Goal: Information Seeking & Learning: Compare options

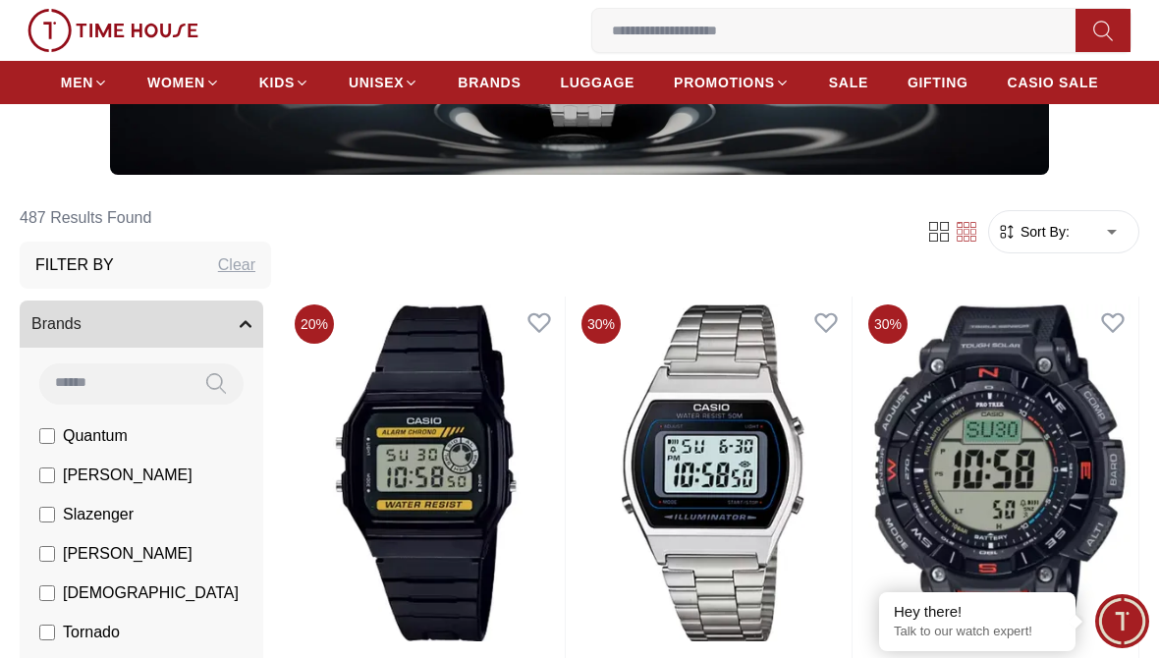
scroll to position [309, 0]
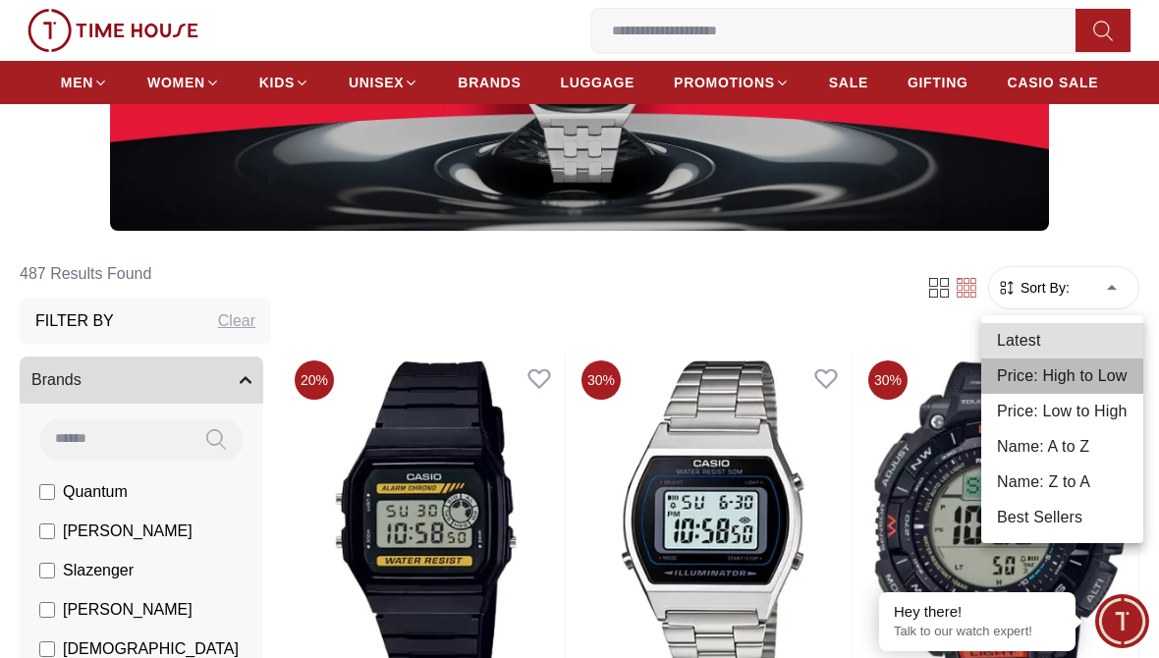
click at [1080, 374] on li "Price: High to Low" at bounding box center [1063, 376] width 162 height 35
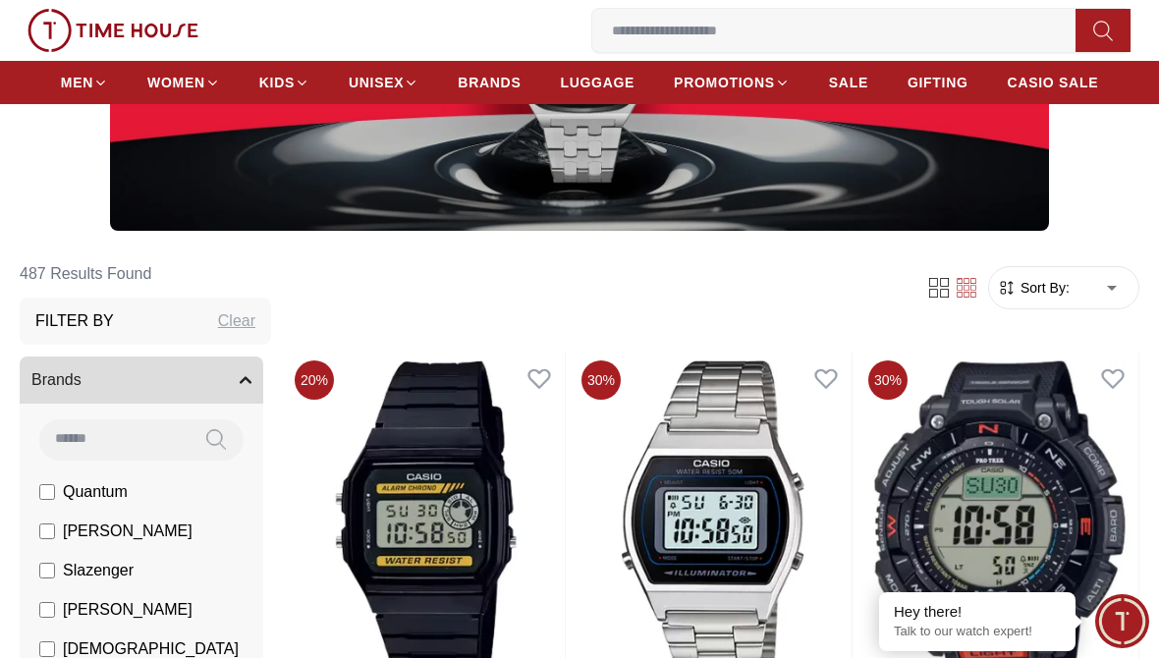
type input "*"
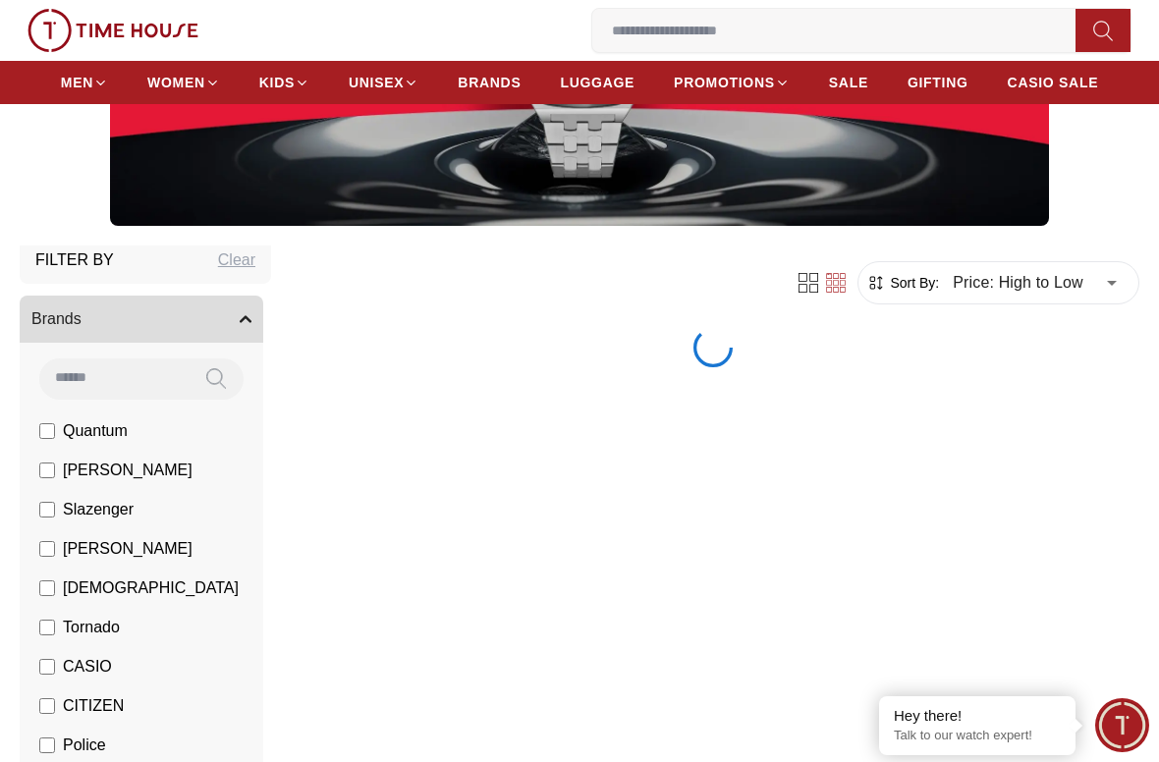
scroll to position [55, 0]
click at [78, 330] on span "Brands" at bounding box center [56, 321] width 50 height 24
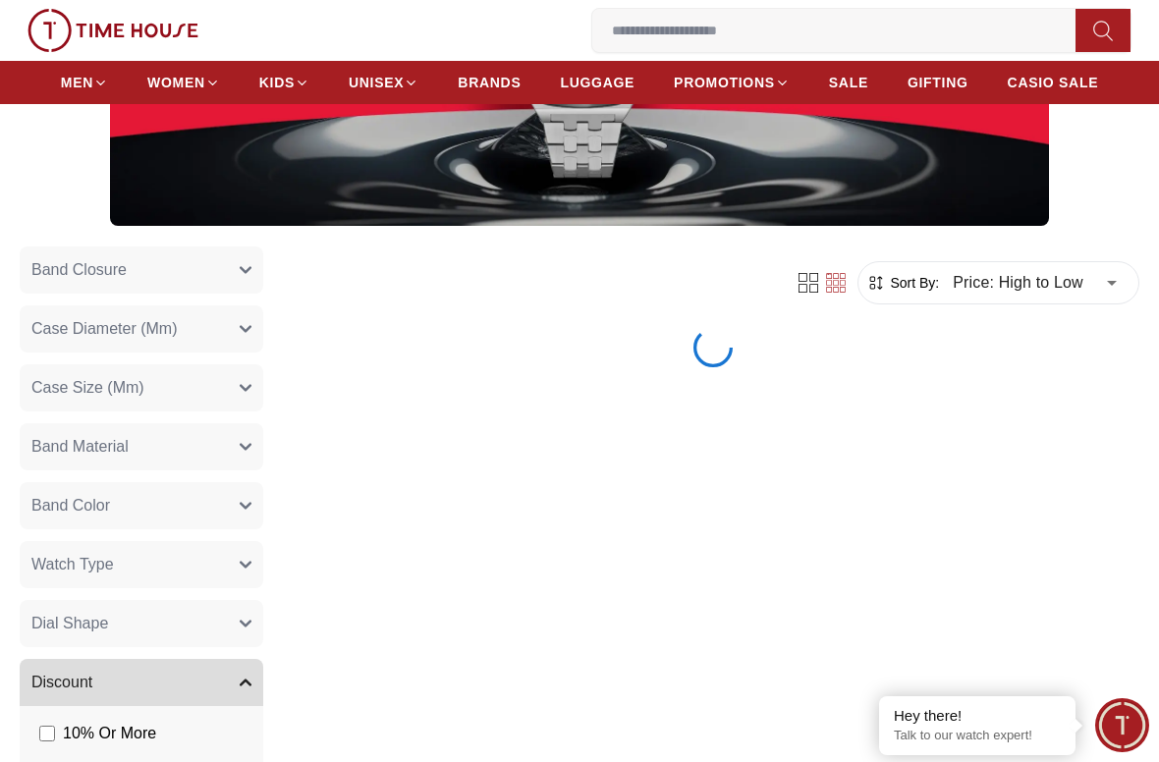
scroll to position [345, 0]
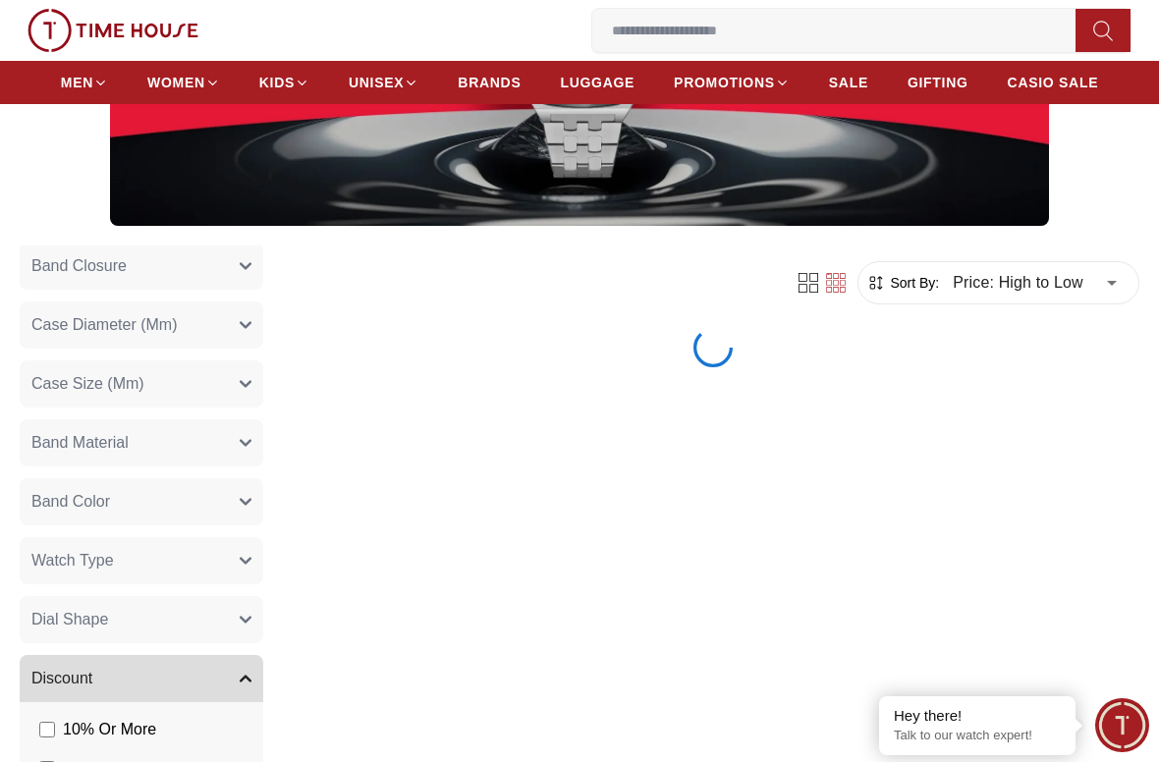
click at [78, 445] on span "Band Material" at bounding box center [79, 443] width 97 height 24
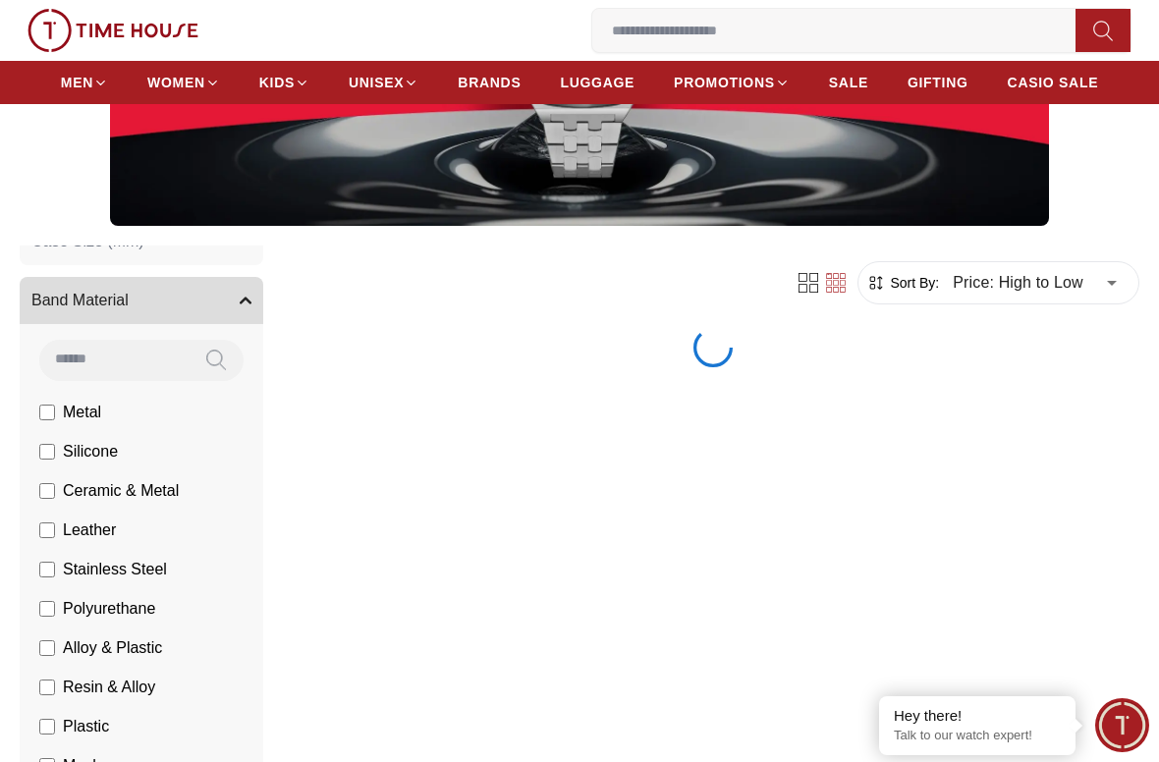
scroll to position [574, 0]
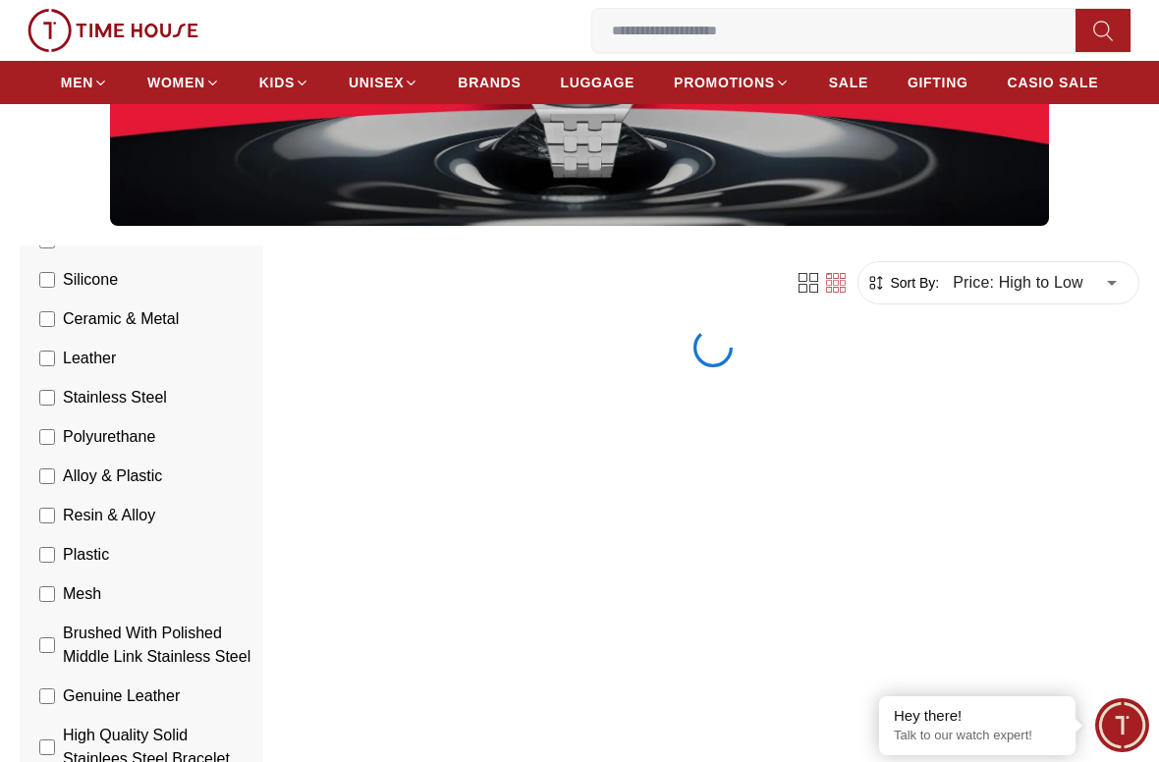
scroll to position [657, 0]
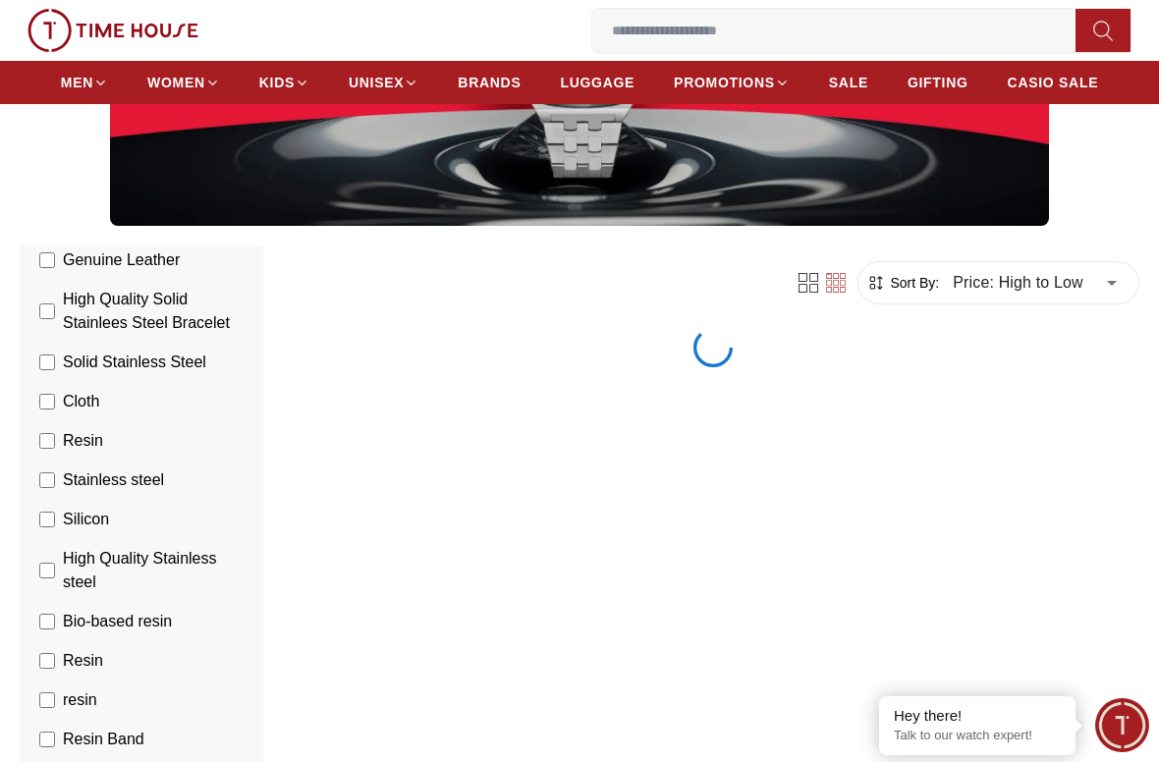
scroll to position [1096, 0]
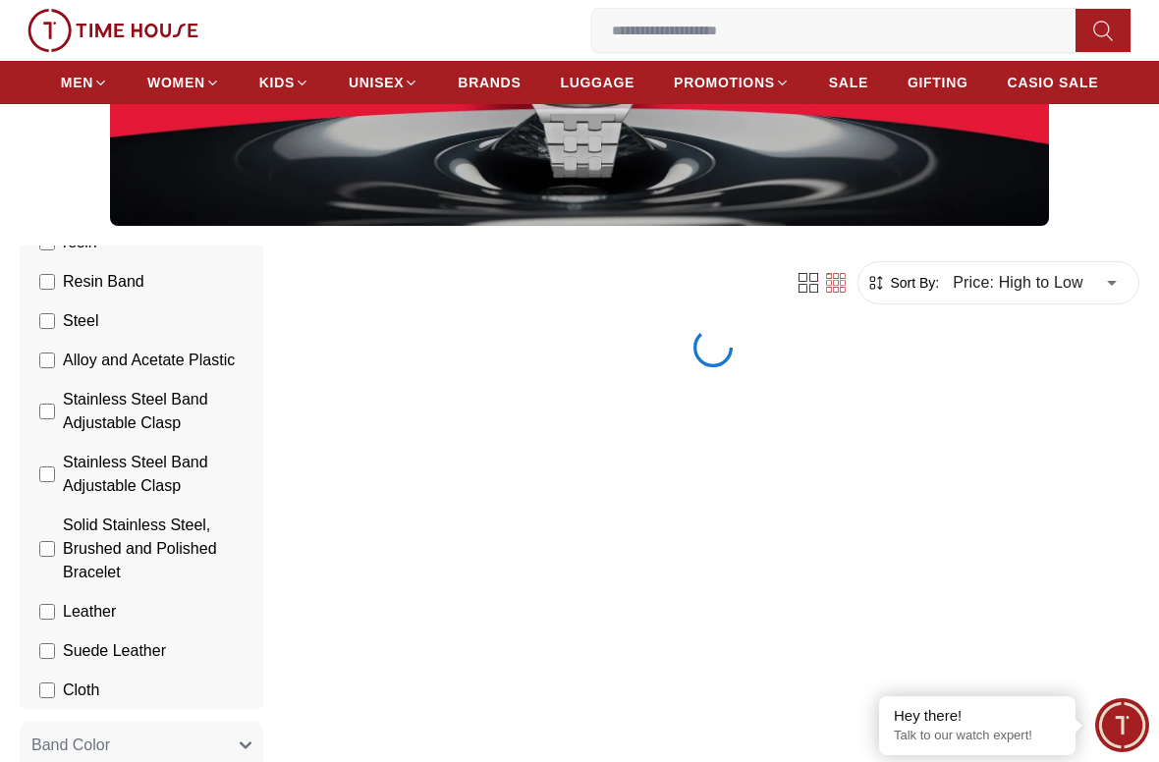
scroll to position [1580, 0]
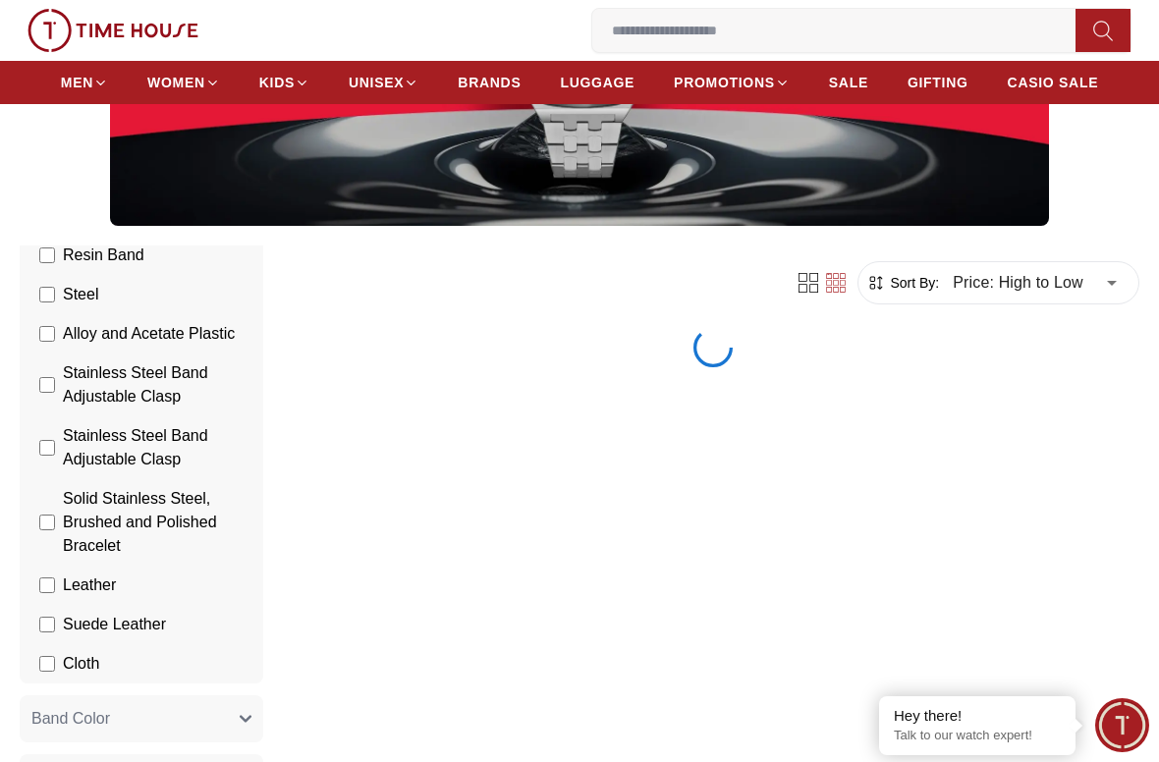
click at [42, 460] on label "Stainless Steel Band Adjustable Clasp" at bounding box center [145, 447] width 212 height 47
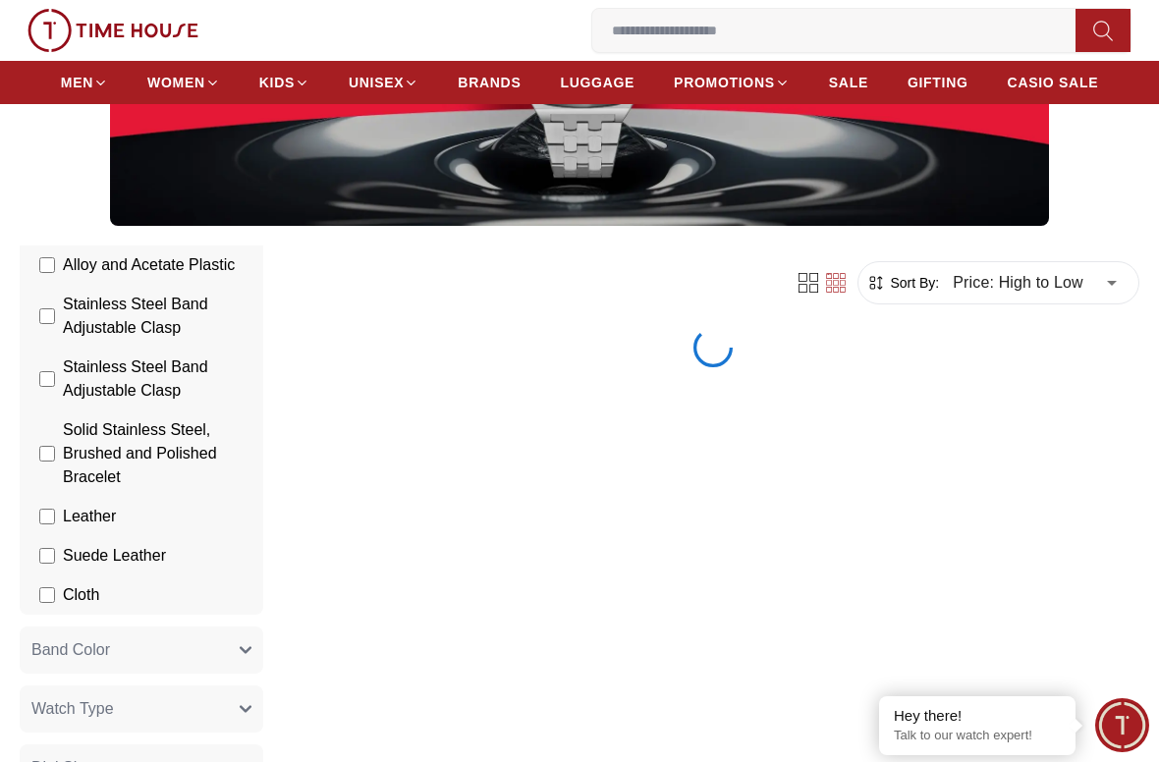
scroll to position [1652, 0]
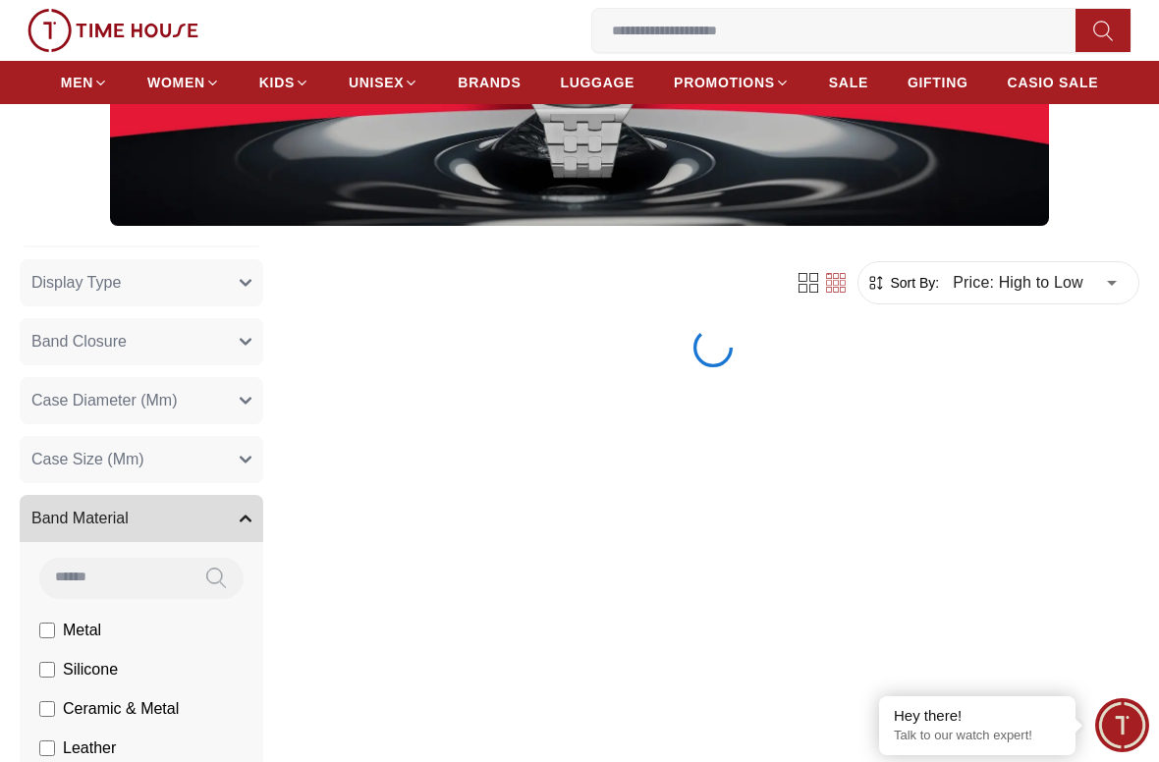
scroll to position [313, 0]
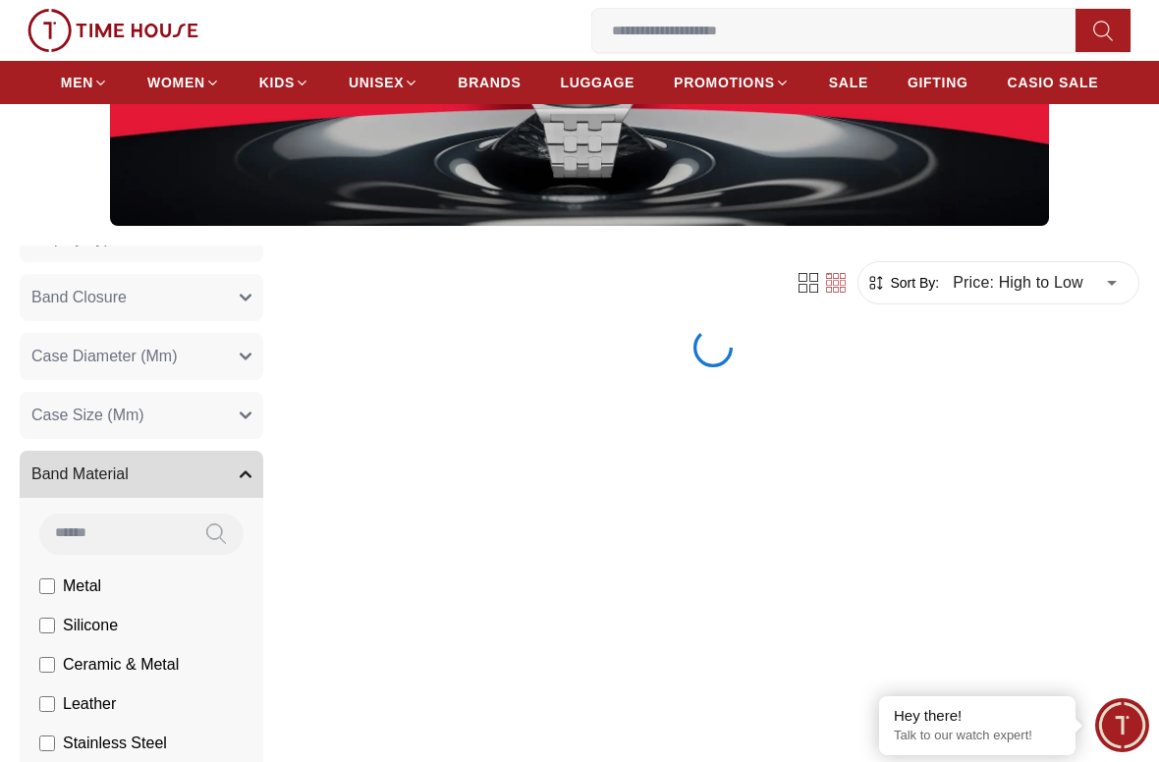
click at [82, 477] on span "Band Material" at bounding box center [79, 475] width 97 height 24
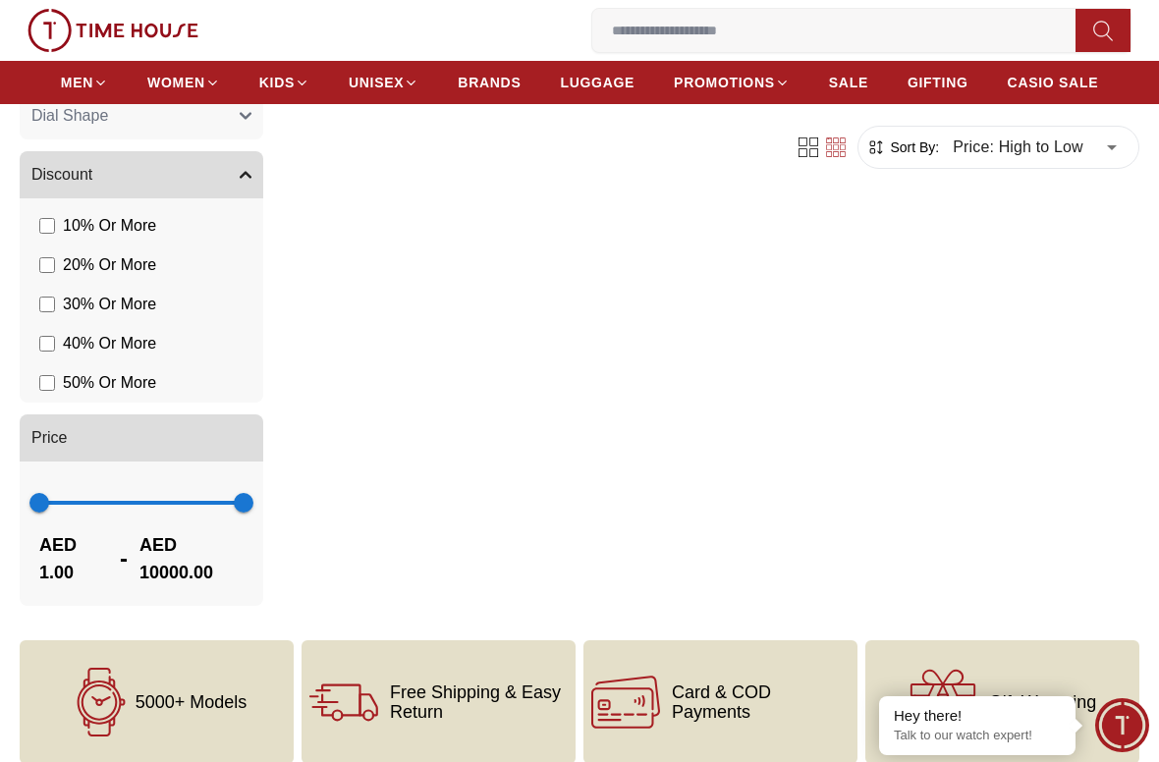
scroll to position [585, 0]
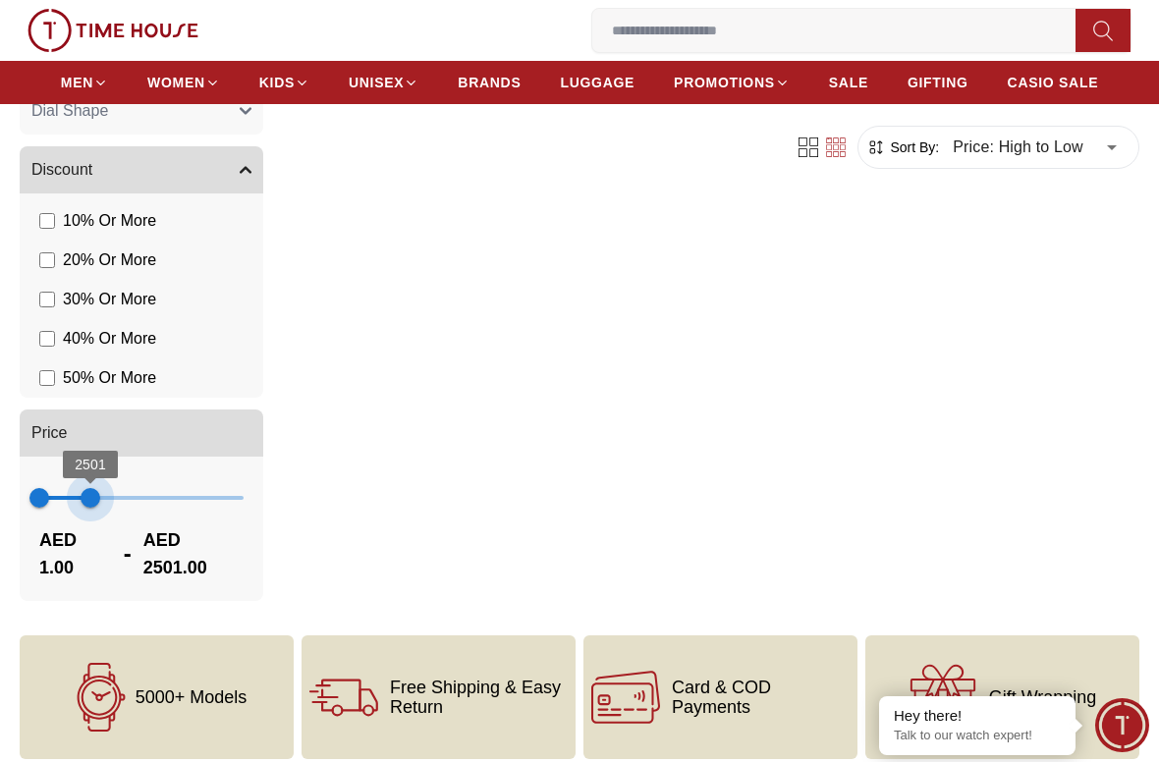
type input "****"
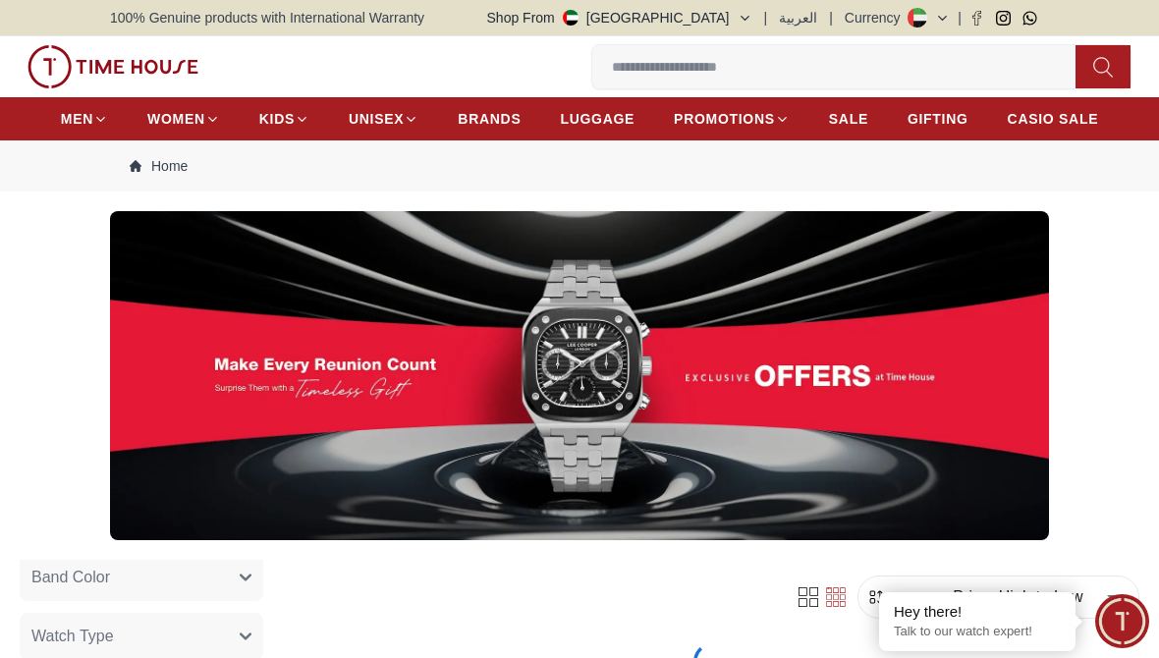
click at [729, 16] on button "Shop From [GEOGRAPHIC_DATA]" at bounding box center [619, 18] width 265 height 20
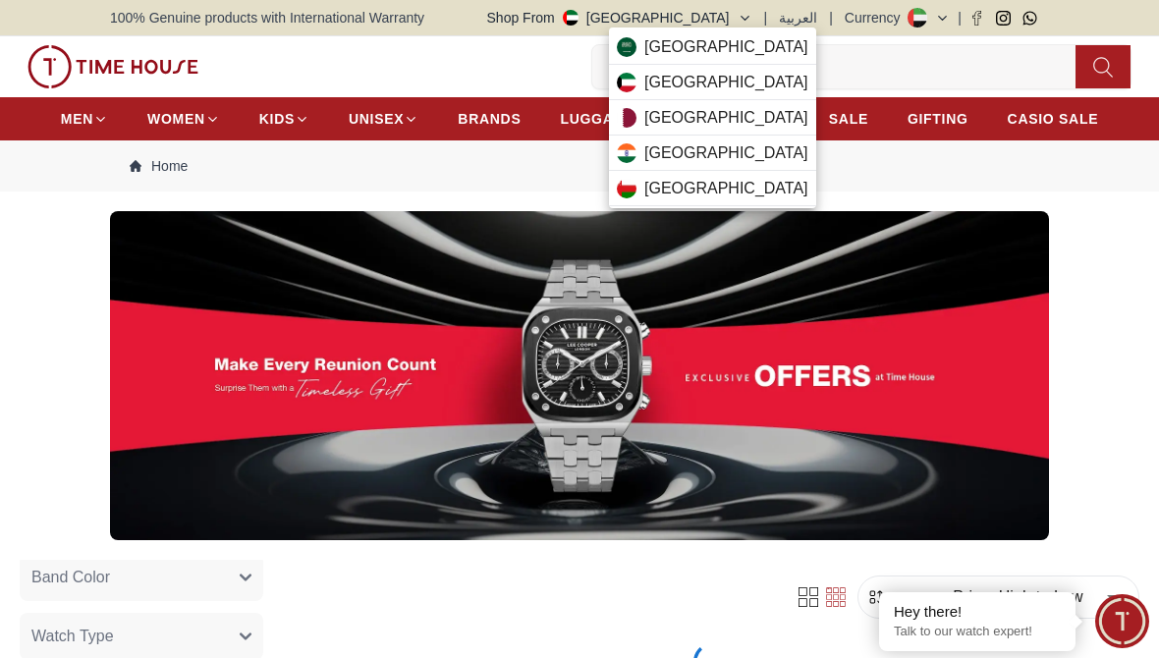
click at [731, 131] on div "[GEOGRAPHIC_DATA]" at bounding box center [712, 117] width 207 height 35
